Goal: Task Accomplishment & Management: Manage account settings

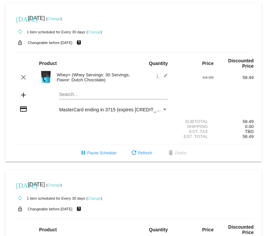
scroll to position [167, 0]
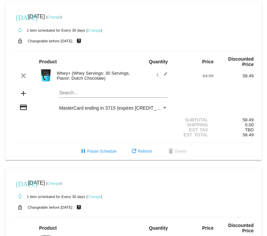
click at [60, 18] on link "Change" at bounding box center [53, 17] width 13 height 4
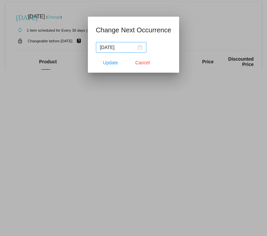
click at [138, 48] on nz-date-picker "[DATE]" at bounding box center [121, 47] width 50 height 11
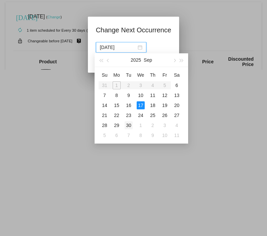
click at [130, 125] on div "30" at bounding box center [129, 126] width 8 height 8
type input "[DATE]"
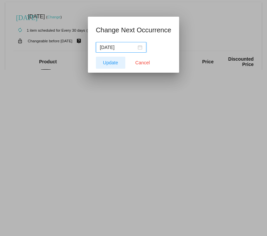
click at [113, 65] on span "Update" at bounding box center [110, 62] width 15 height 5
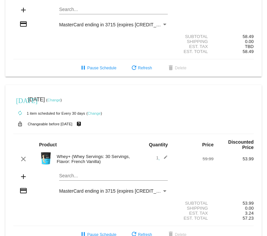
scroll to position [253, 0]
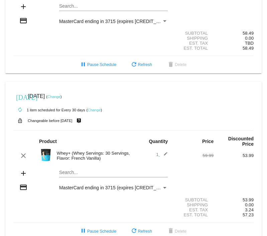
click at [60, 99] on link "Change" at bounding box center [53, 97] width 13 height 4
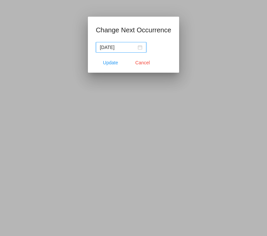
click at [135, 46] on div "[DATE]" at bounding box center [121, 47] width 42 height 7
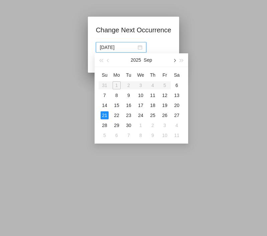
click at [177, 60] on button "button" at bounding box center [173, 59] width 7 height 13
click at [164, 117] on div "24" at bounding box center [165, 116] width 8 height 8
type input "[DATE]"
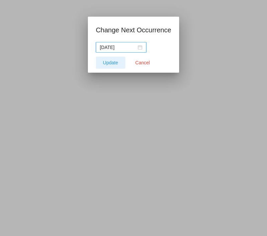
click at [112, 62] on span "Update" at bounding box center [110, 62] width 15 height 5
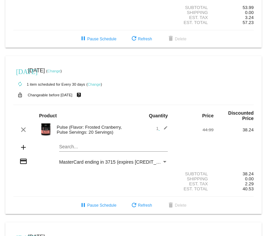
scroll to position [447, 0]
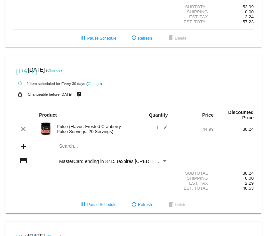
click at [91, 157] on div "Search..." at bounding box center [113, 147] width 109 height 19
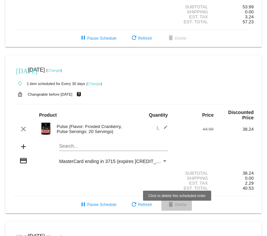
click at [173, 209] on mat-icon "delete" at bounding box center [171, 205] width 8 height 8
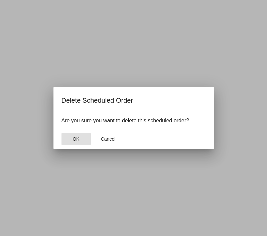
click at [82, 140] on button "OK" at bounding box center [75, 139] width 29 height 12
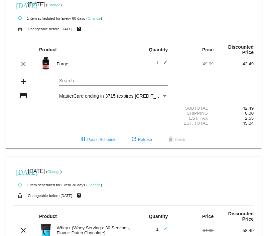
scroll to position [0, 0]
